Goal: Task Accomplishment & Management: Use online tool/utility

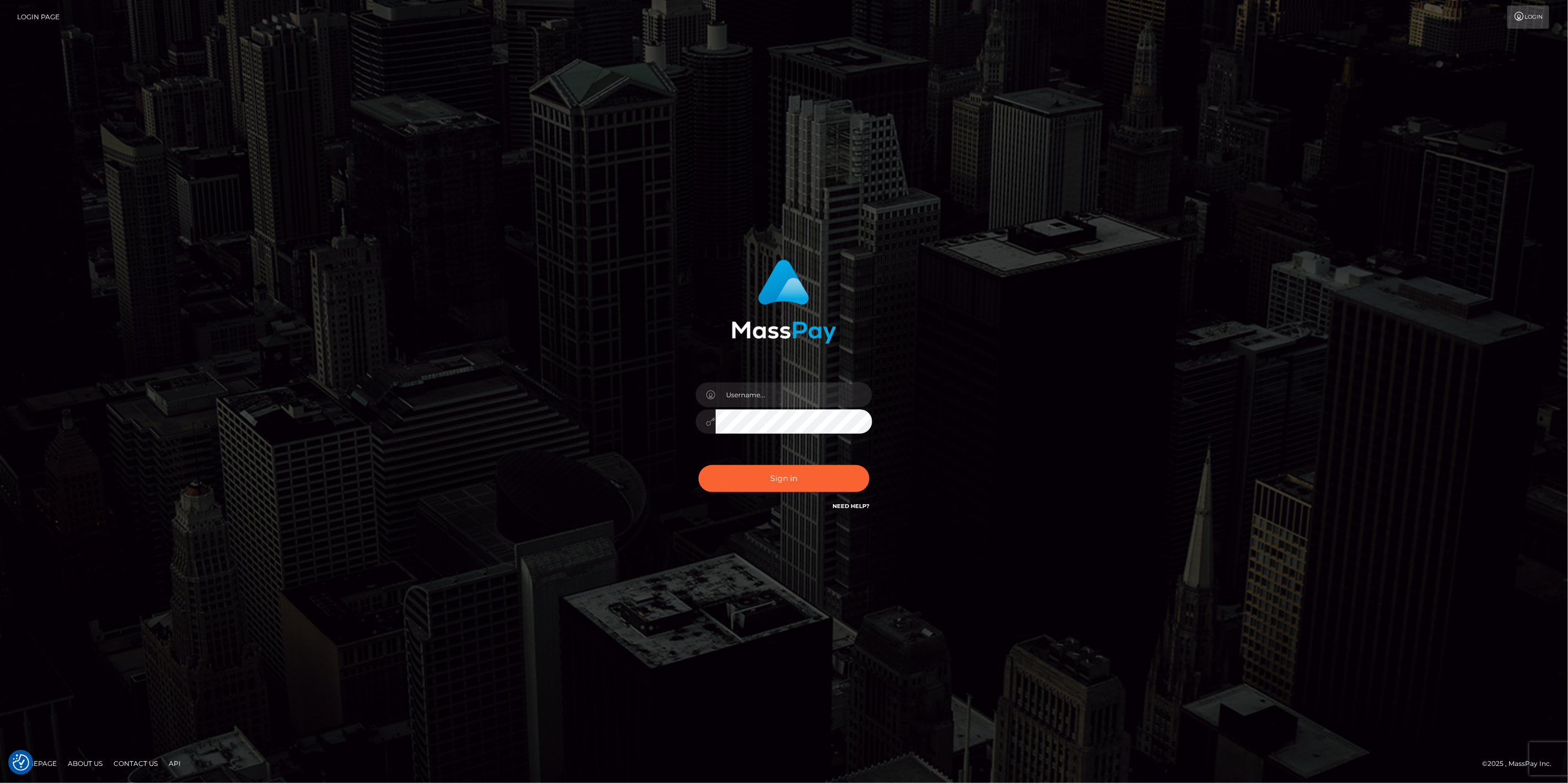
checkbox input "true"
click at [867, 395] on input "text" at bounding box center [794, 395] width 156 height 25
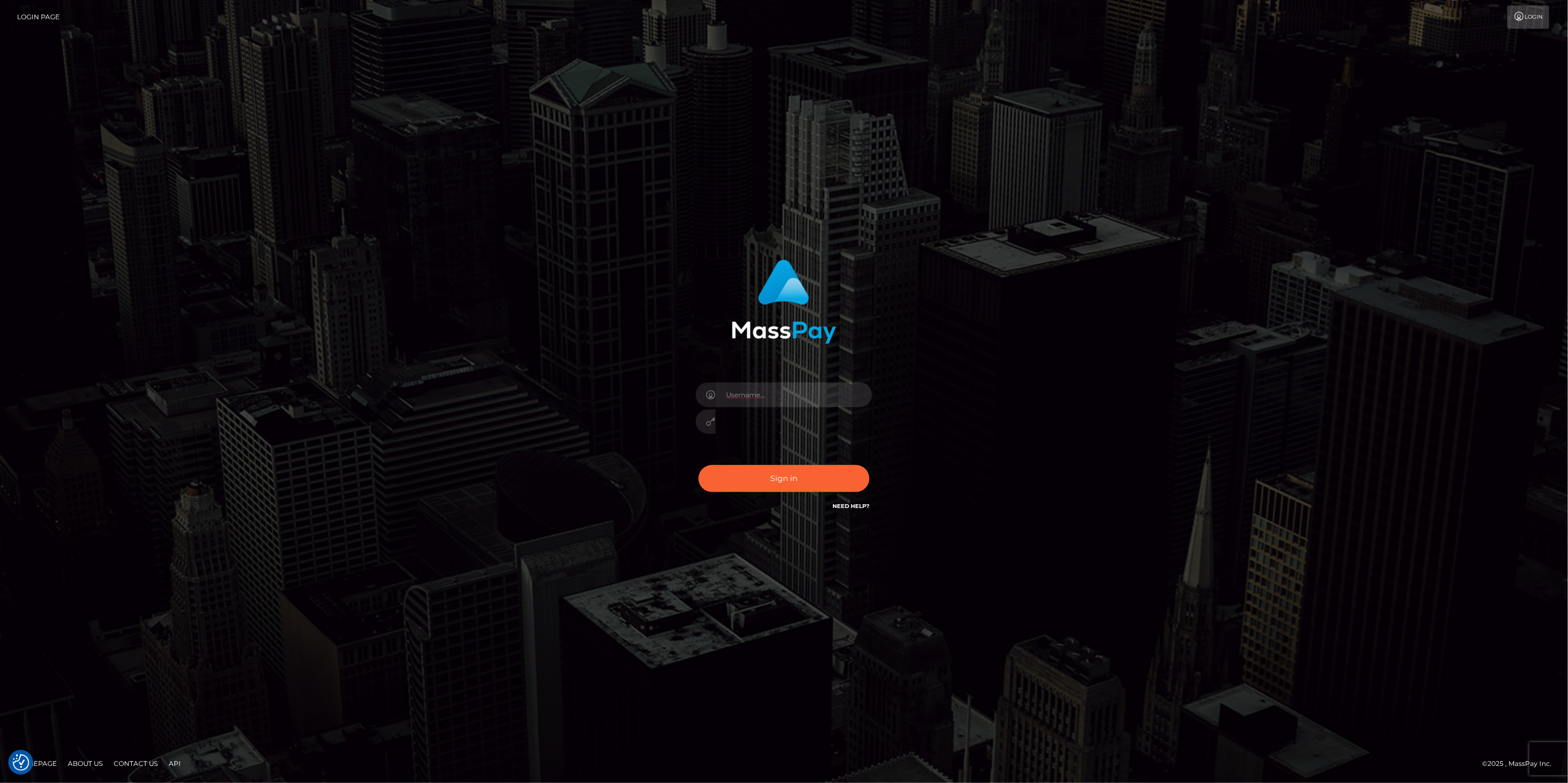
type input "dfallu2"
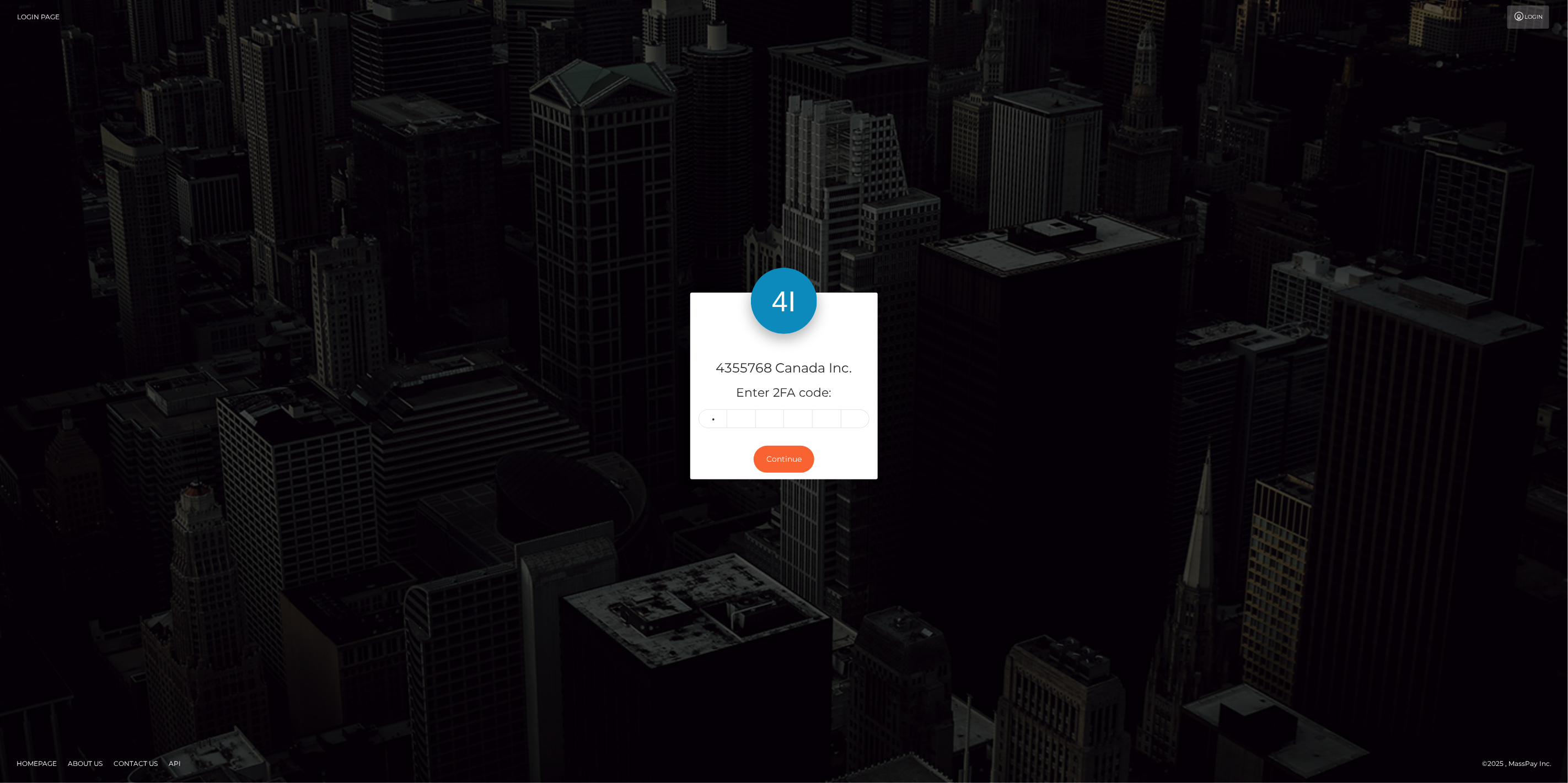
type input "7"
type input "3"
type input "6"
type input "4"
type input "2"
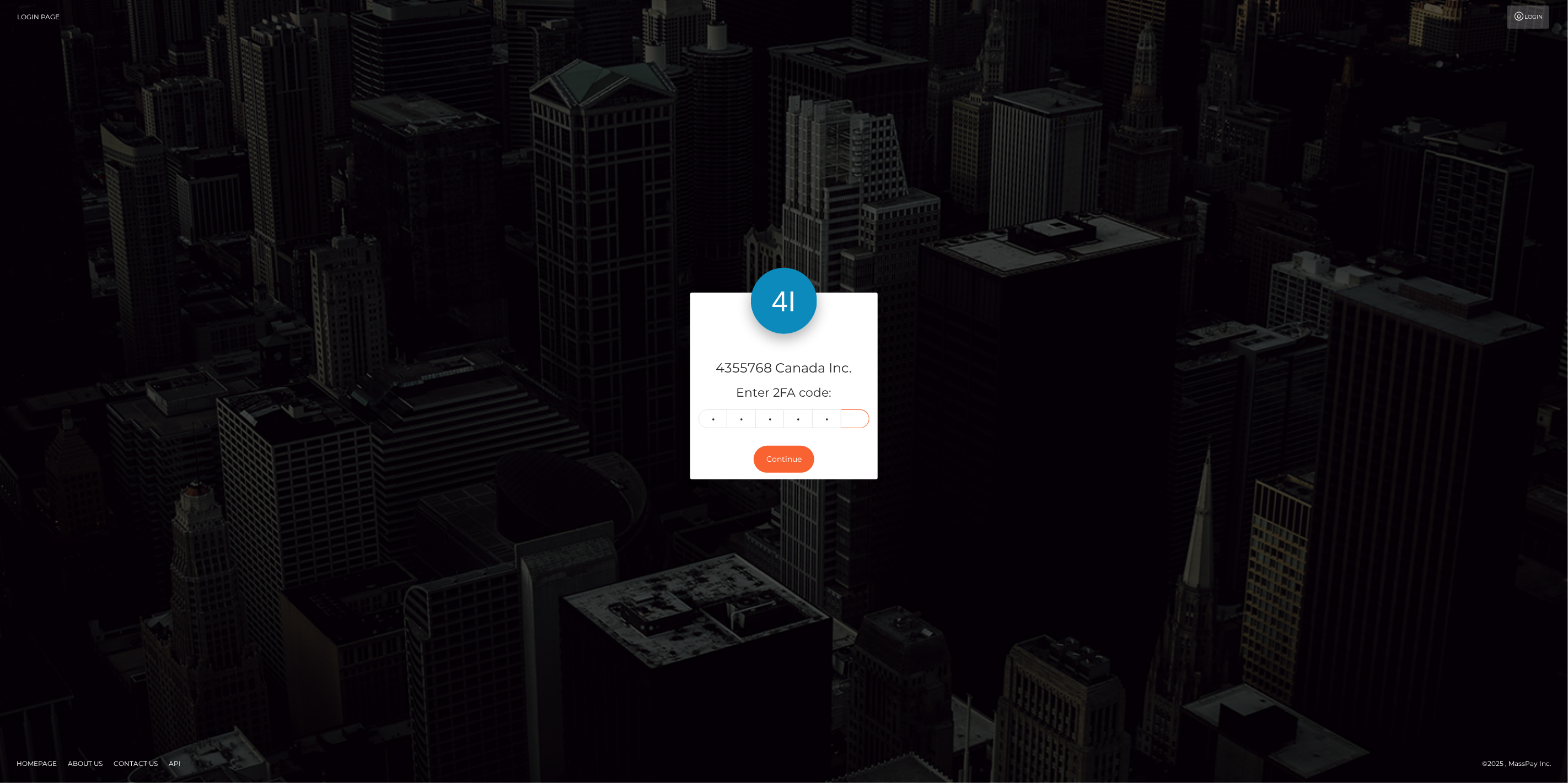
type input "6"
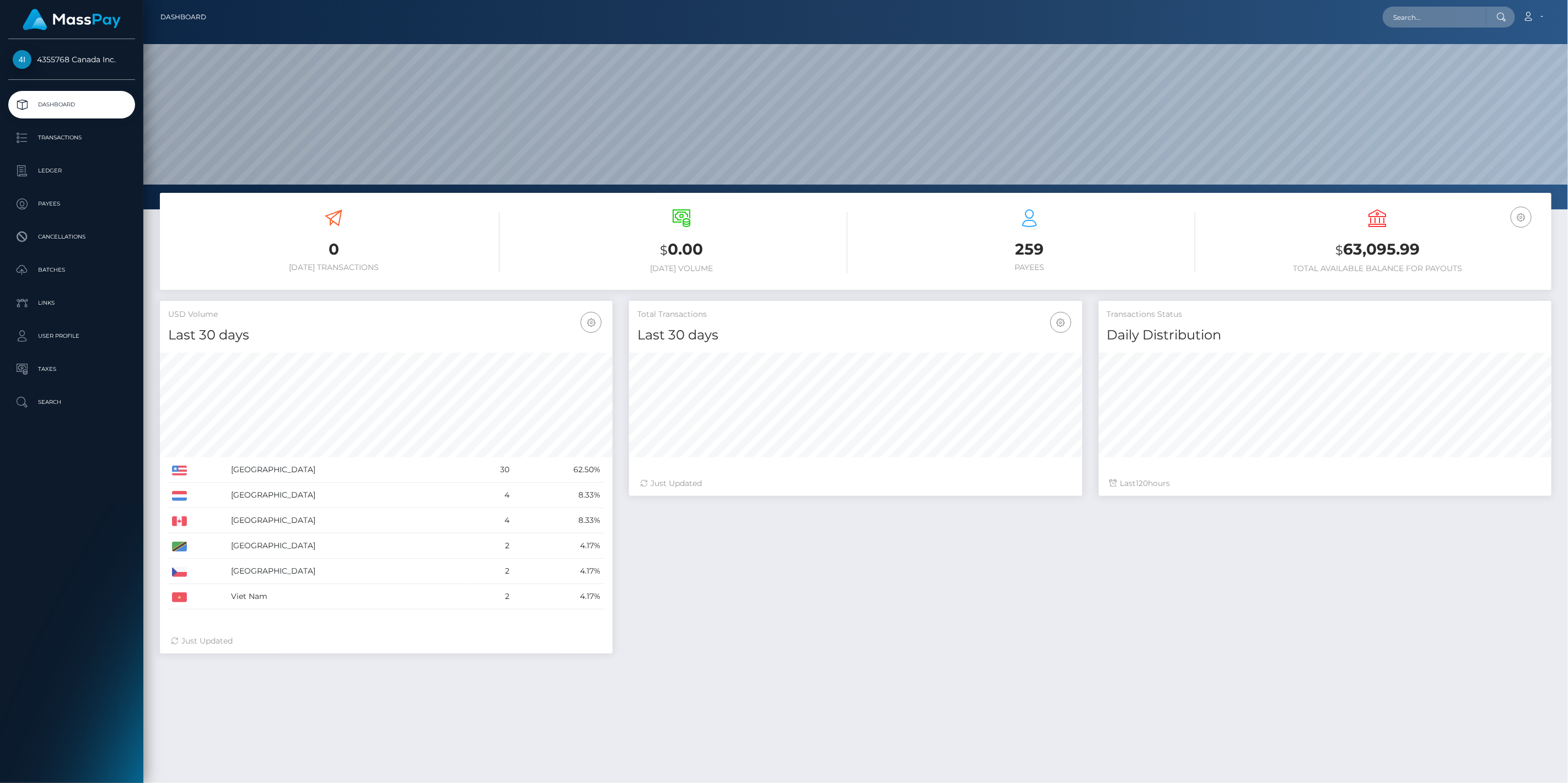
scroll to position [195, 453]
click at [70, 274] on p "Batches" at bounding box center [72, 270] width 118 height 16
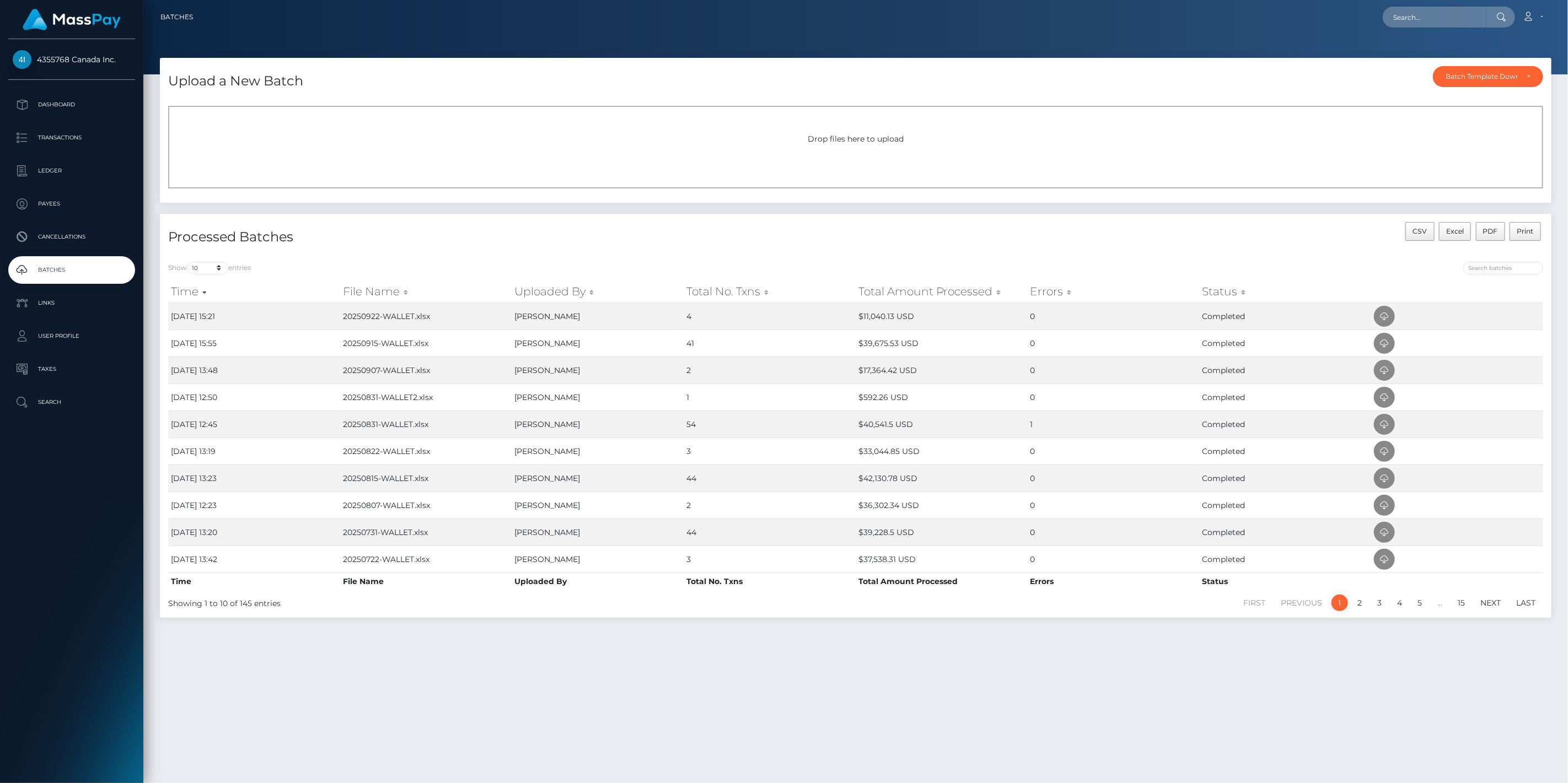
click at [805, 163] on div "Drop files here to upload" at bounding box center [855, 147] width 1375 height 83
